Goal: Information Seeking & Learning: Learn about a topic

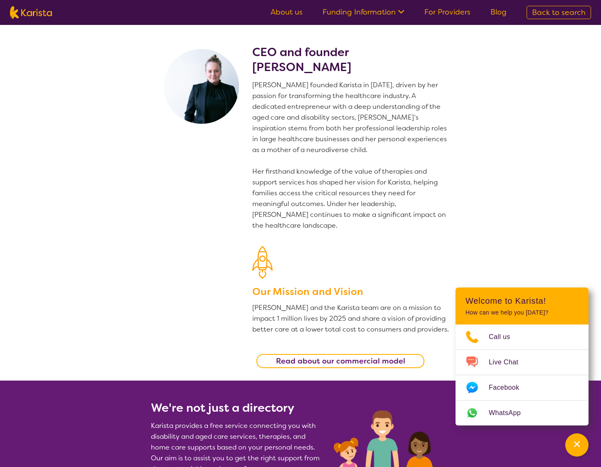
scroll to position [1045, 0]
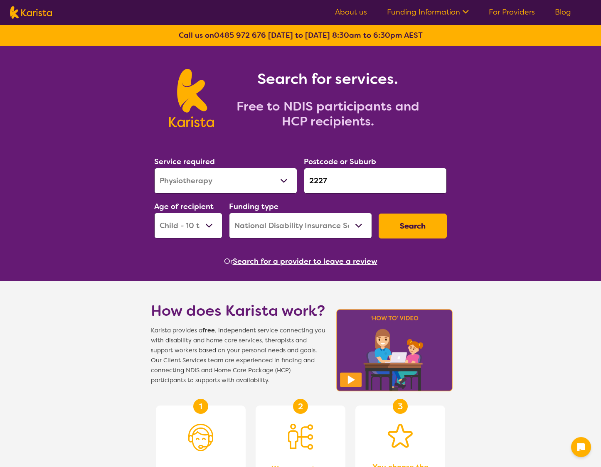
select select "Physiotherapy"
select select "CH"
select select "NDIS"
click at [347, 12] on link "About us" at bounding box center [351, 12] width 32 height 10
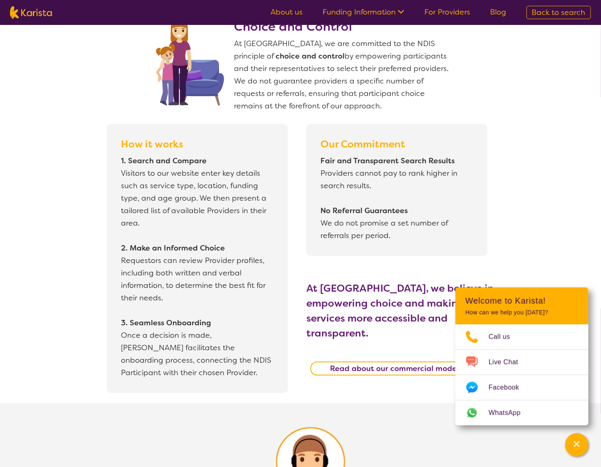
scroll to position [1003, 0]
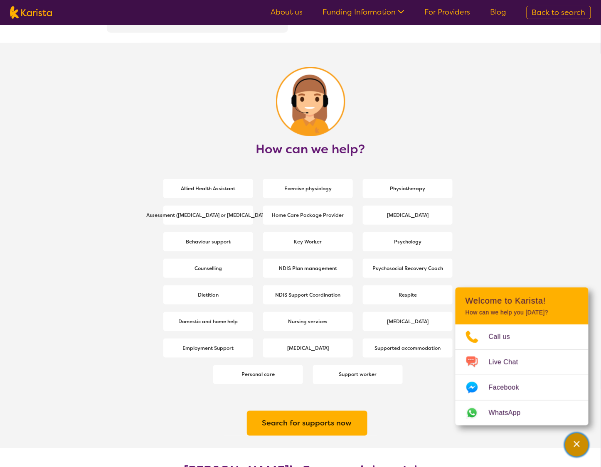
click at [576, 448] on icon "Channel Menu" at bounding box center [577, 444] width 8 height 8
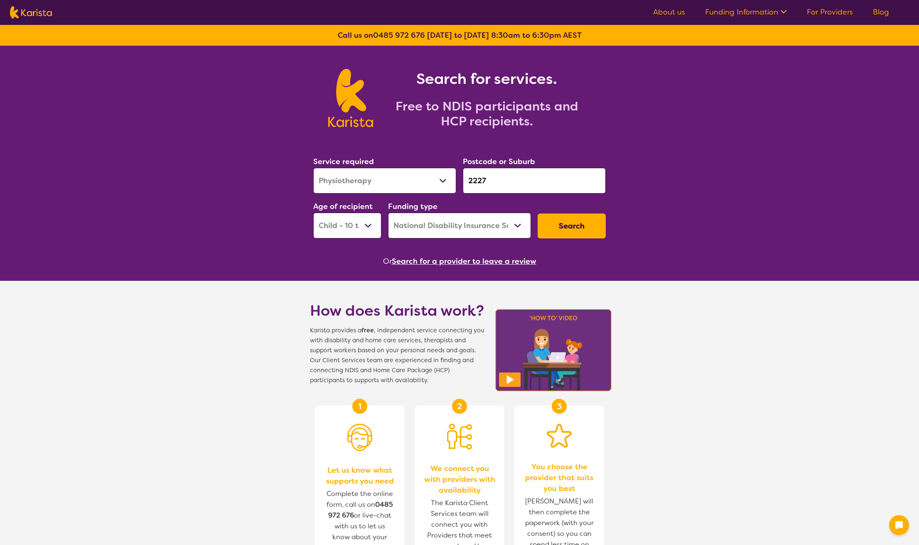
select select "Physiotherapy"
select select "CH"
select select "NDIS"
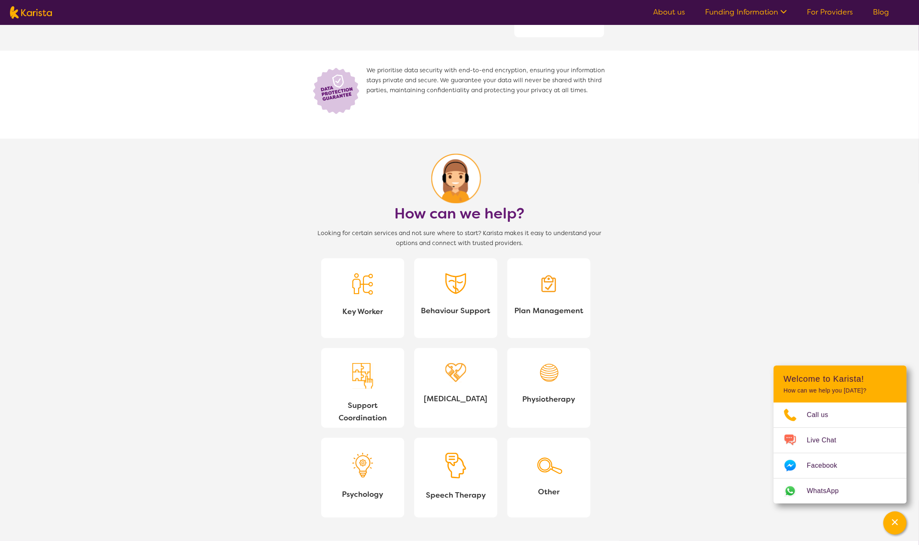
scroll to position [562, 0]
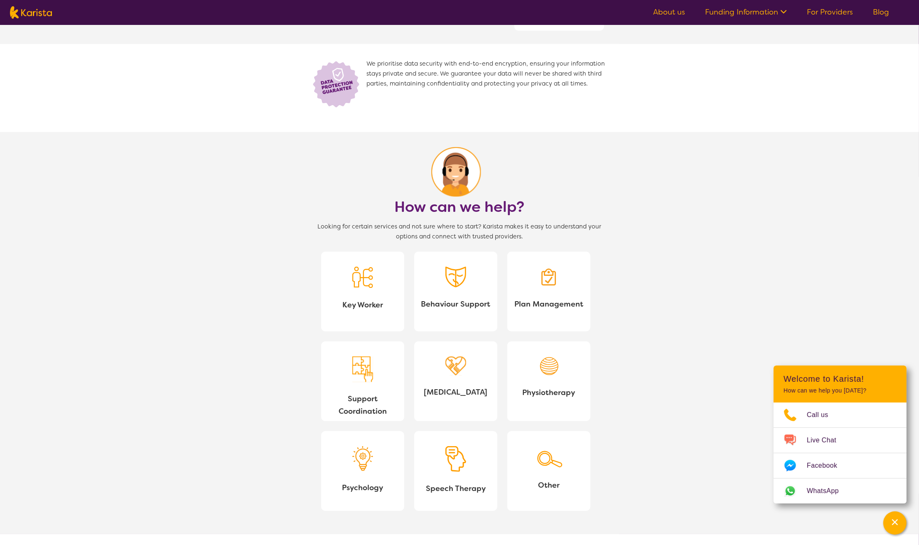
click at [363, 304] on span "Key Worker" at bounding box center [363, 305] width 70 height 12
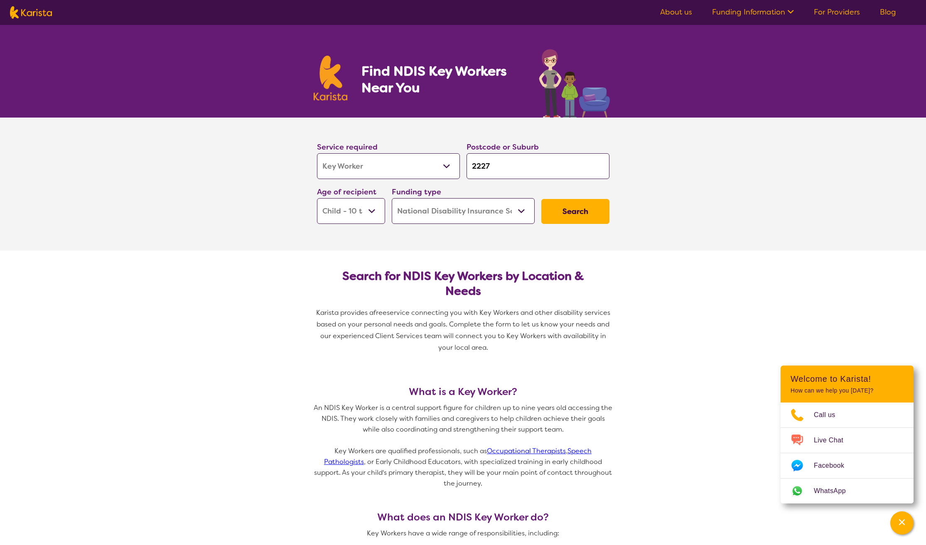
select select "Key Worker"
select select "CH"
select select "NDIS"
select select "Key Worker"
select select "CH"
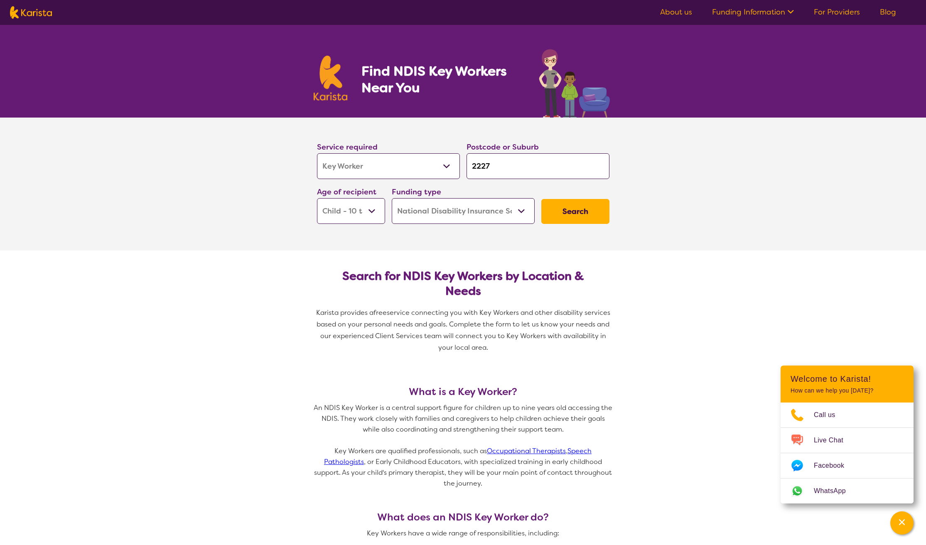
select select "NDIS"
click at [898, 529] on div "Channel Menu" at bounding box center [895, 523] width 17 height 18
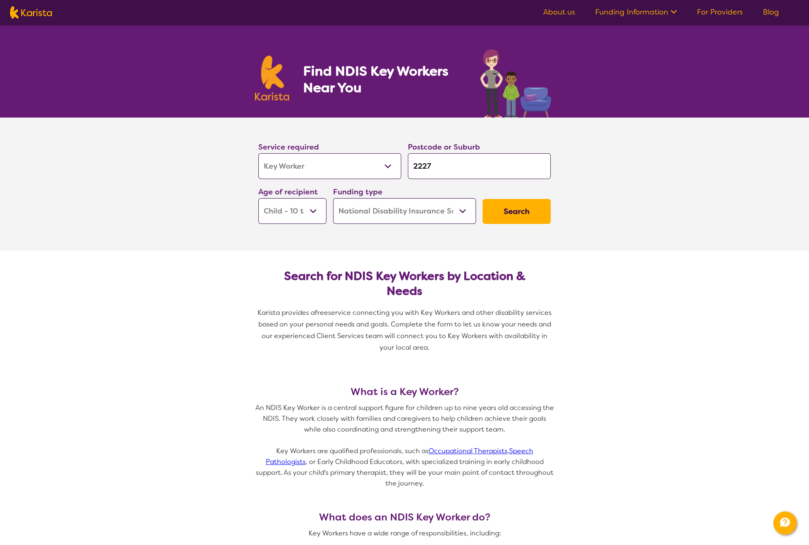
click at [33, 10] on img at bounding box center [31, 12] width 42 height 12
select select "Key Worker"
select select "CH"
select select "NDIS"
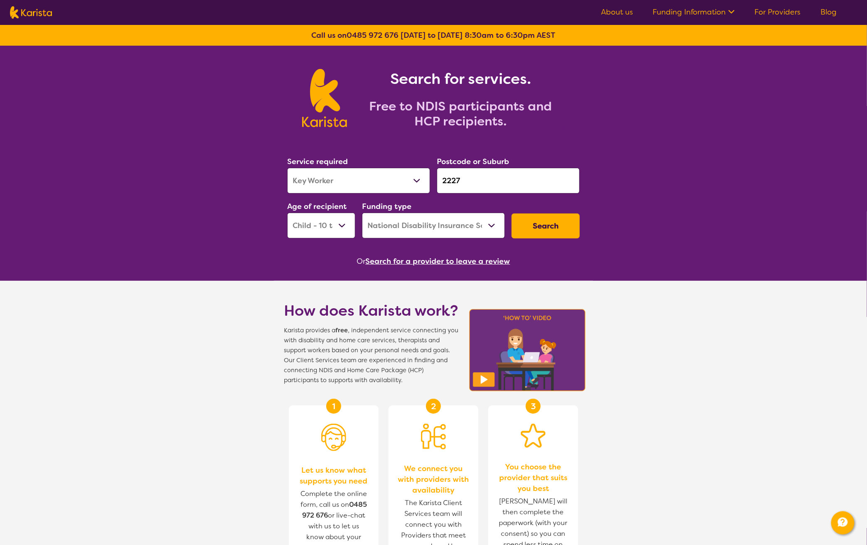
click at [613, 12] on link "About us" at bounding box center [617, 12] width 32 height 10
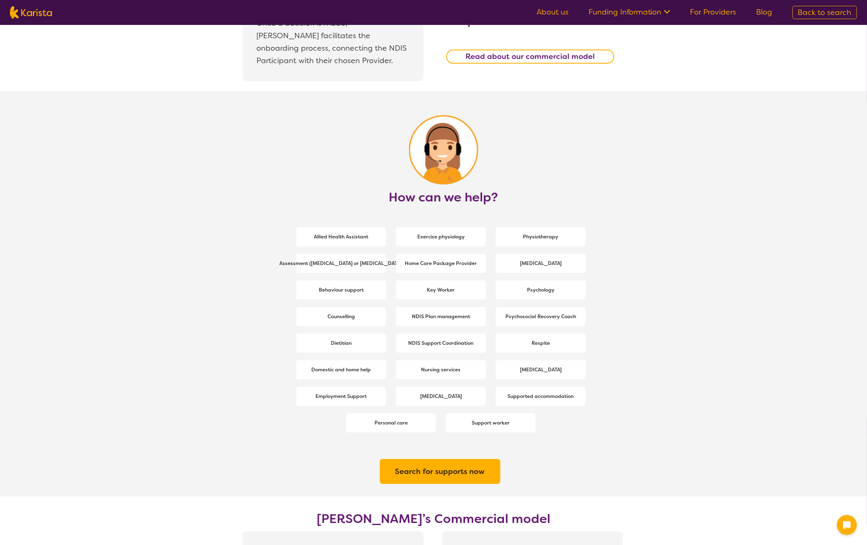
scroll to position [1062, 0]
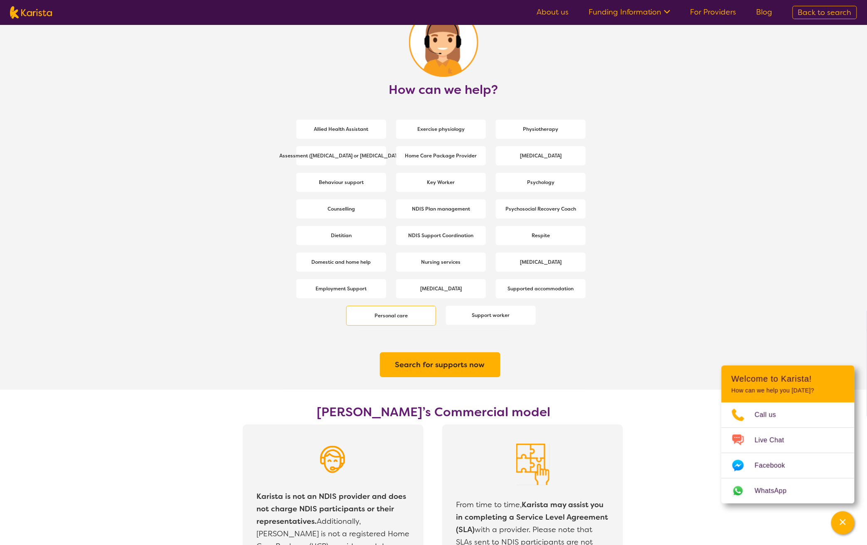
click at [400, 314] on b "Personal care" at bounding box center [390, 315] width 33 height 7
select select "Personal care"
select select "CH"
select select "NDIS"
select select "Personal care"
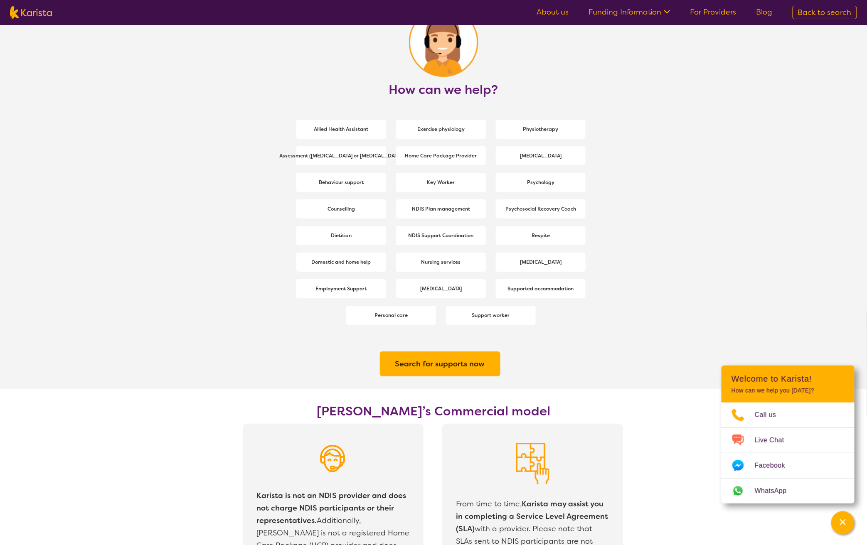
select select "CH"
select select "NDIS"
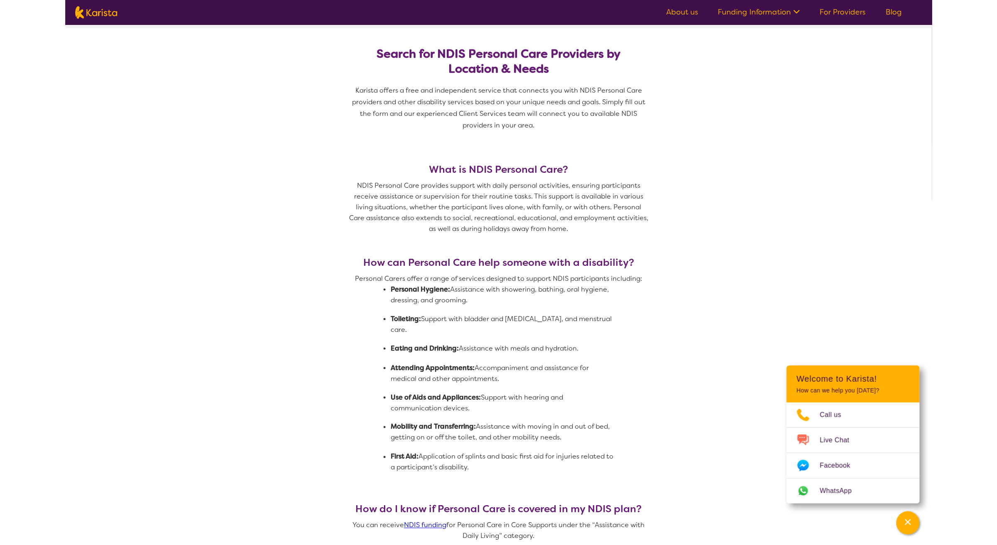
scroll to position [0, 0]
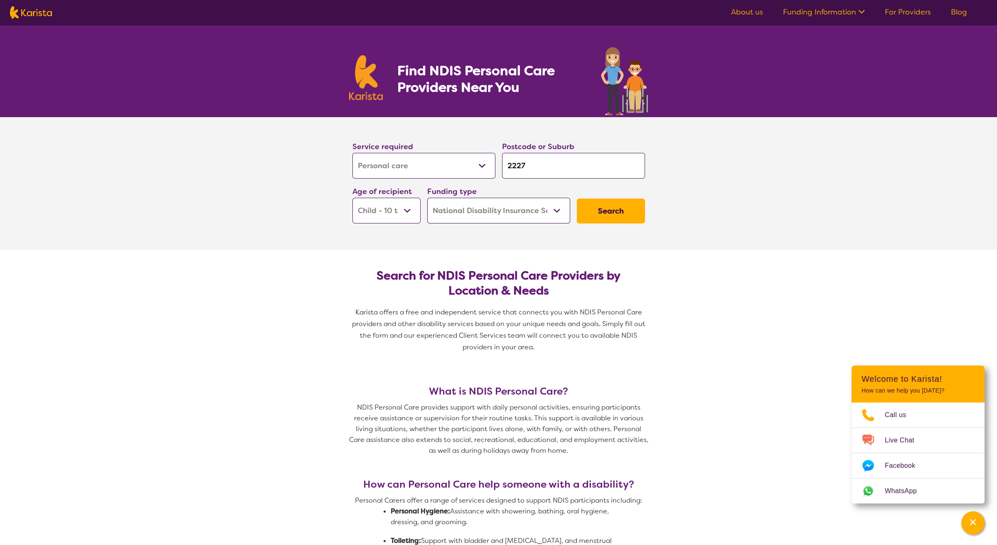
click at [32, 14] on img at bounding box center [31, 12] width 42 height 12
select select "Personal care"
select select "CH"
select select "NDIS"
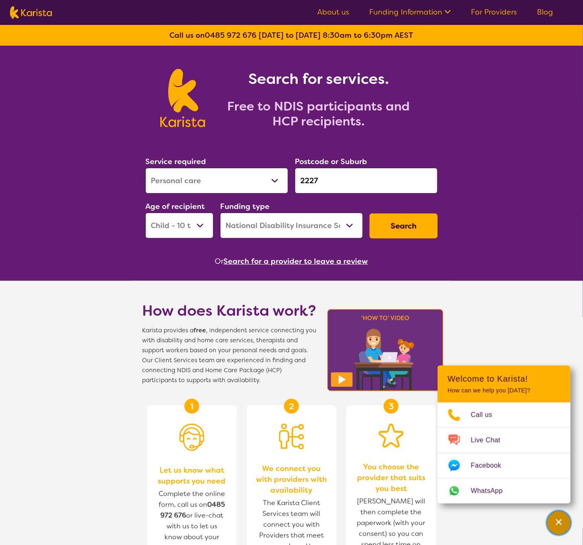
click at [556, 522] on icon "Channel Menu" at bounding box center [559, 522] width 8 height 8
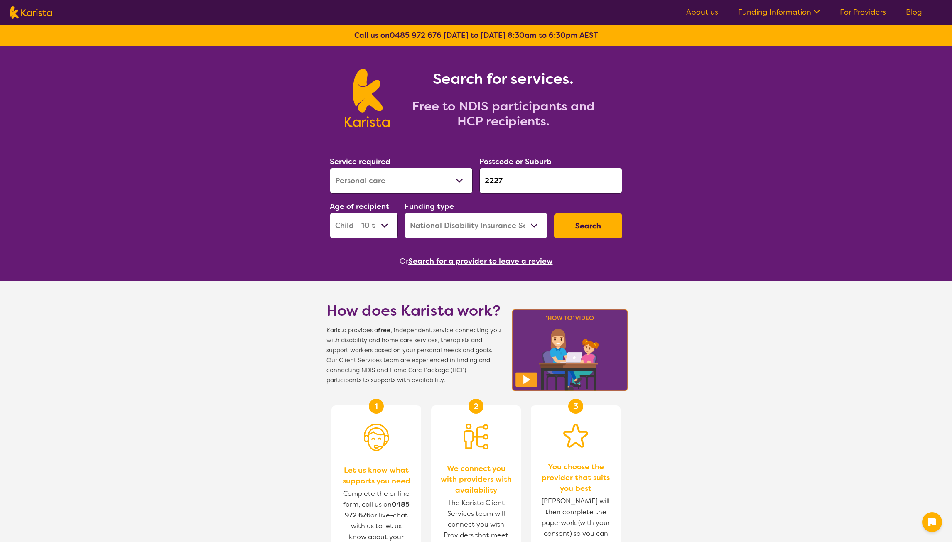
select select "Personal care"
select select "CH"
select select "NDIS"
